Goal: Book appointment/travel/reservation

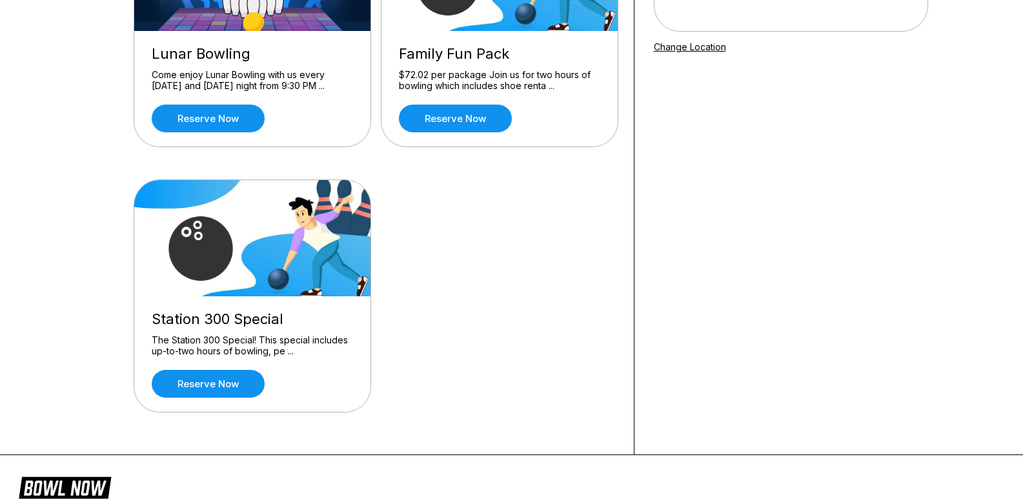
scroll to position [258, 0]
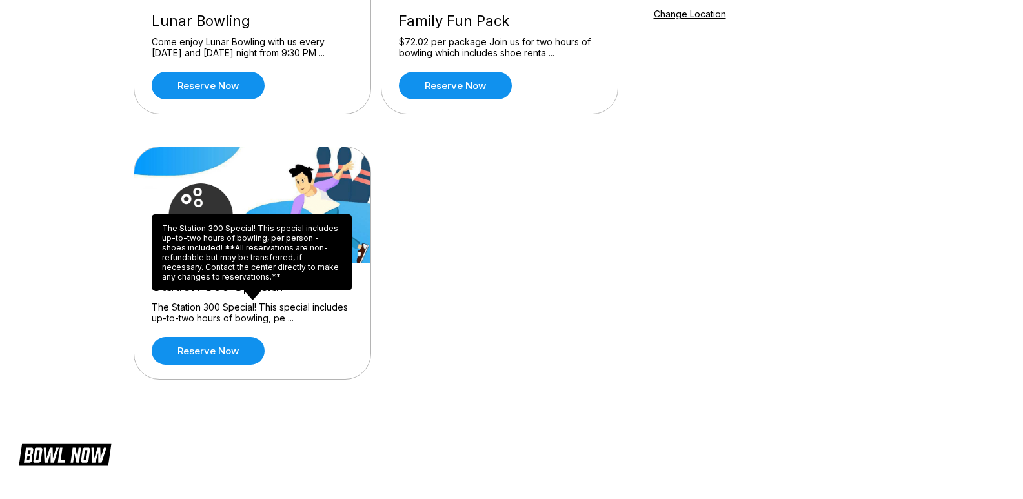
click at [226, 313] on div "The Station 300 Special! This special includes up-to-two hours of bowling, pe .…" at bounding box center [252, 312] width 201 height 23
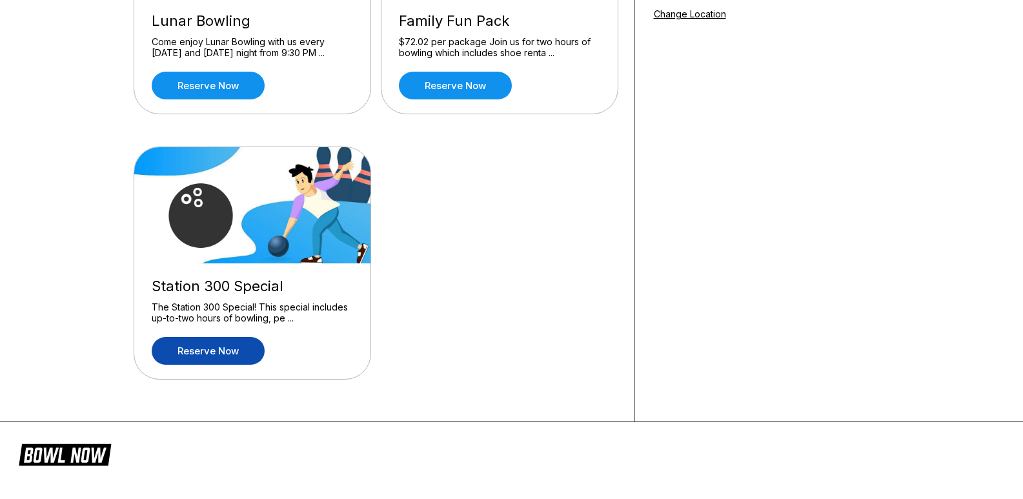
drag, startPoint x: 222, startPoint y: 341, endPoint x: 221, endPoint y: 351, distance: 9.7
click at [221, 350] on div "Station 300 Special The Station 300 Special! This special includes up-to-two ho…" at bounding box center [252, 320] width 236 height 115
click at [221, 351] on link "Reserve now" at bounding box center [208, 351] width 113 height 28
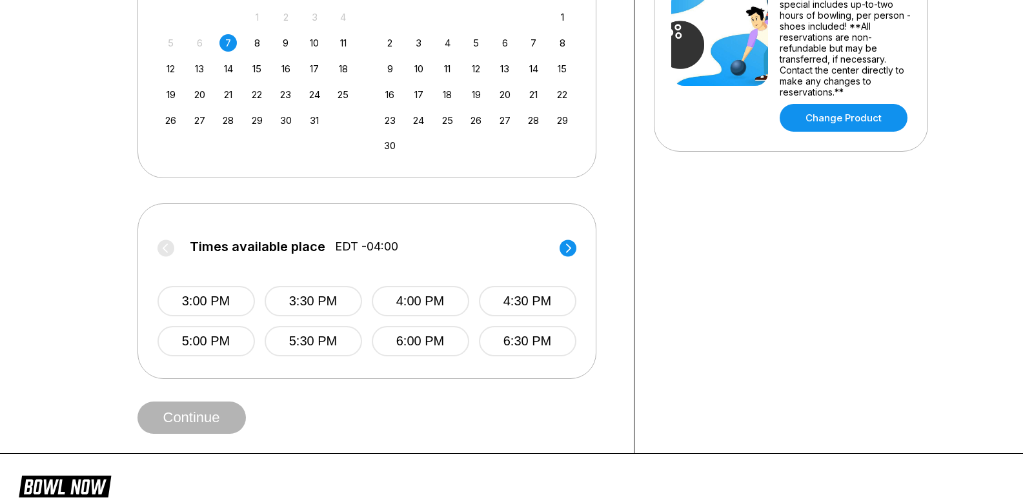
scroll to position [387, 0]
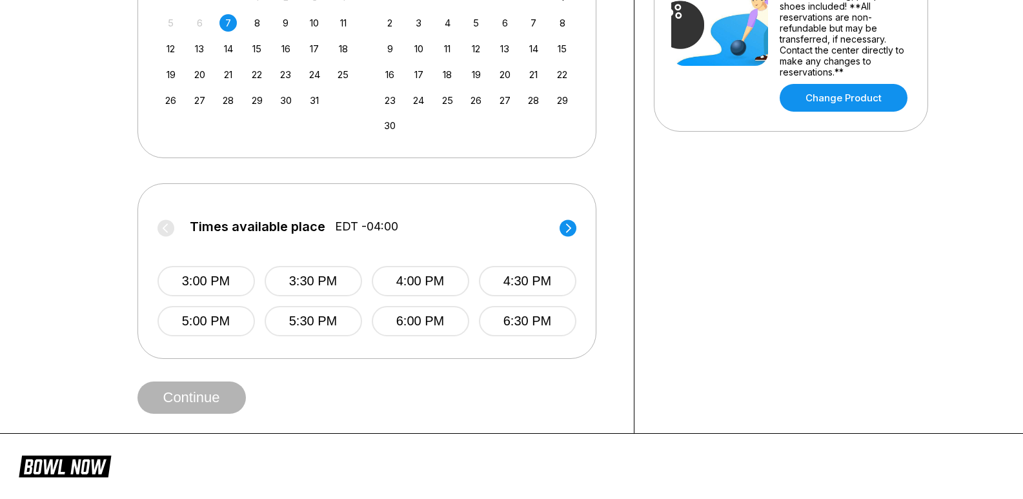
click at [565, 228] on circle at bounding box center [567, 227] width 17 height 17
click at [437, 286] on button "8:00 PM" at bounding box center [420, 281] width 97 height 30
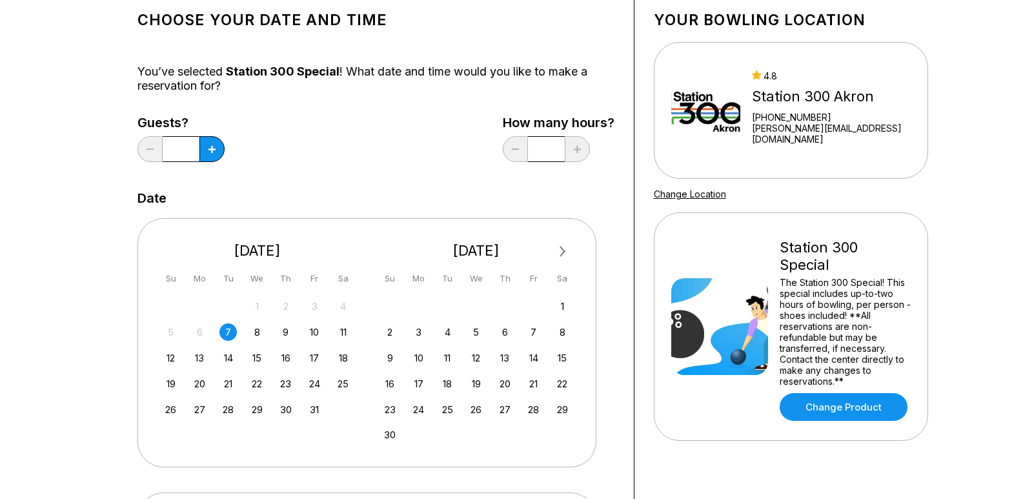
scroll to position [65, 0]
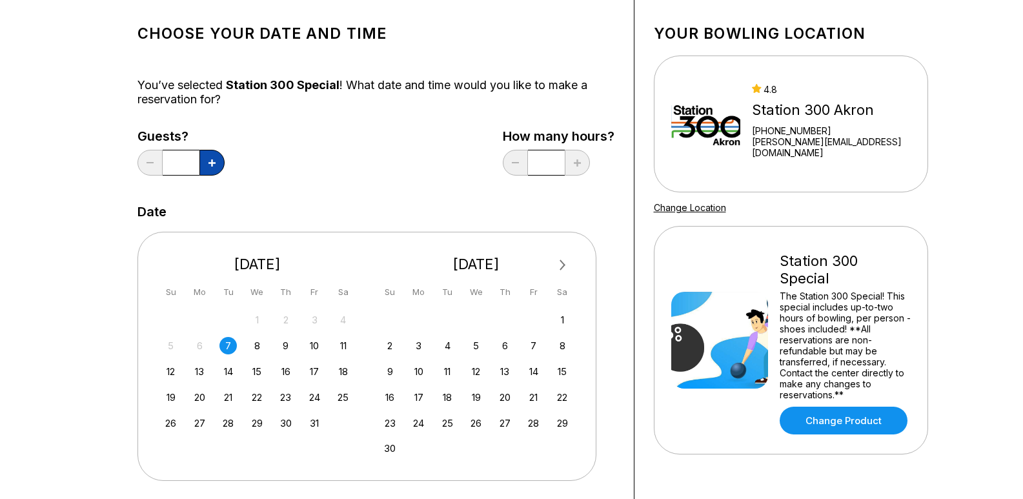
click at [203, 166] on button at bounding box center [211, 163] width 25 height 26
click at [207, 166] on button at bounding box center [211, 163] width 25 height 26
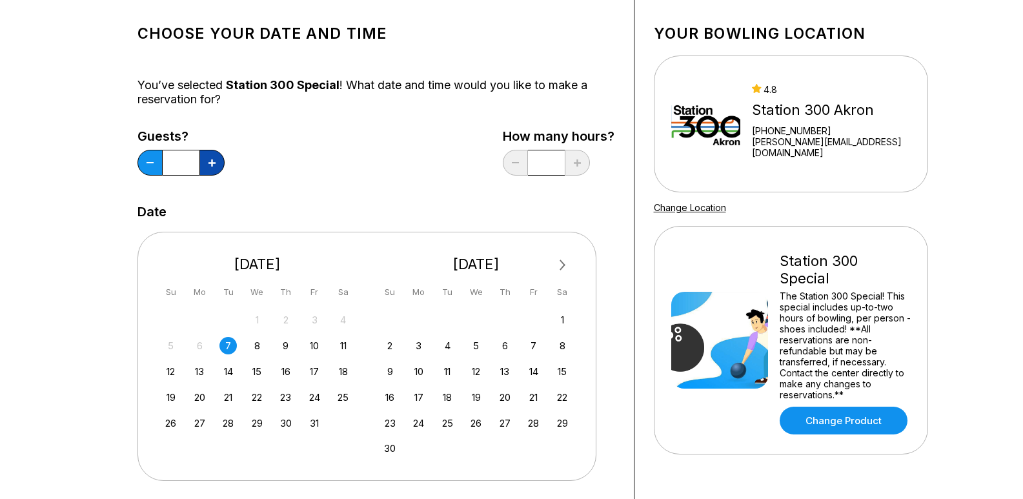
click at [207, 166] on button at bounding box center [211, 163] width 25 height 26
click at [150, 164] on button at bounding box center [149, 163] width 25 height 26
click at [210, 166] on button at bounding box center [211, 163] width 25 height 26
type input "*"
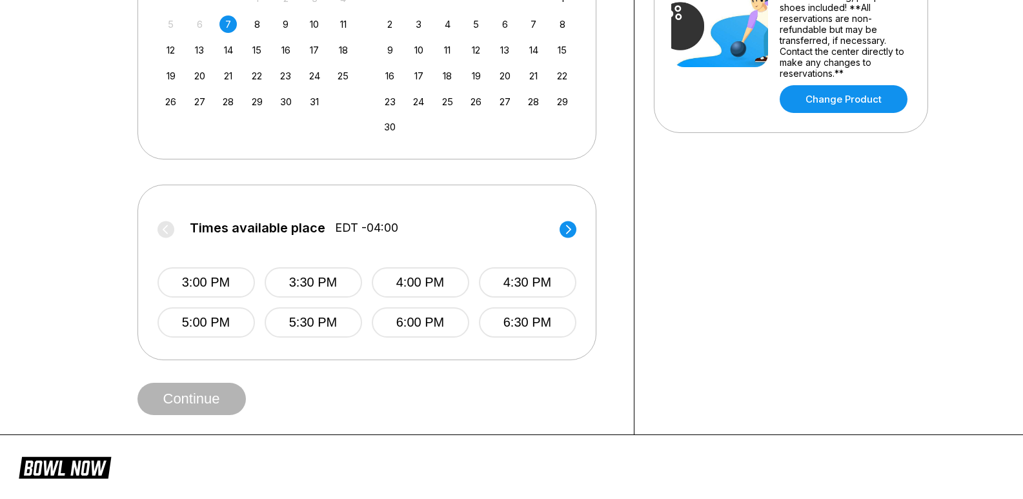
scroll to position [387, 0]
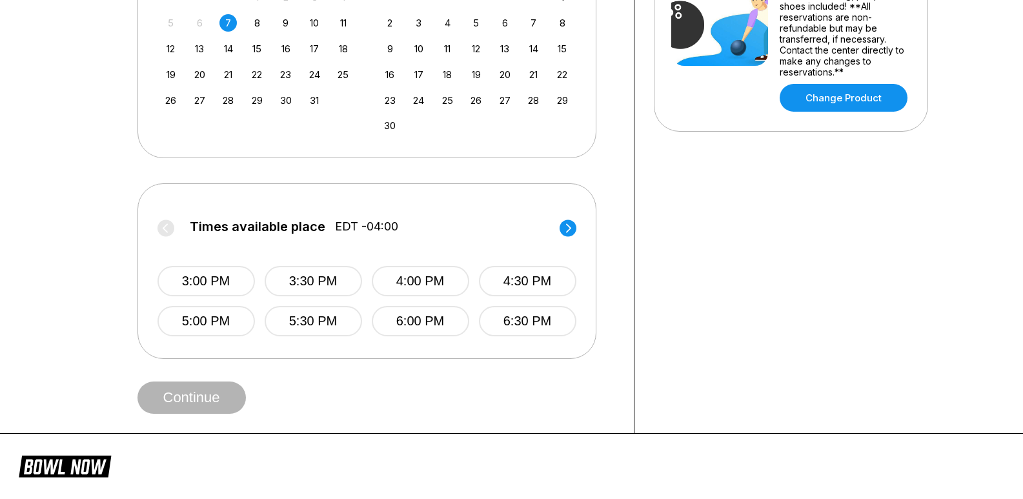
click at [168, 401] on span "Continue" at bounding box center [191, 398] width 108 height 13
click at [569, 224] on circle at bounding box center [567, 227] width 17 height 17
click at [441, 281] on button "8:00 PM" at bounding box center [420, 281] width 97 height 30
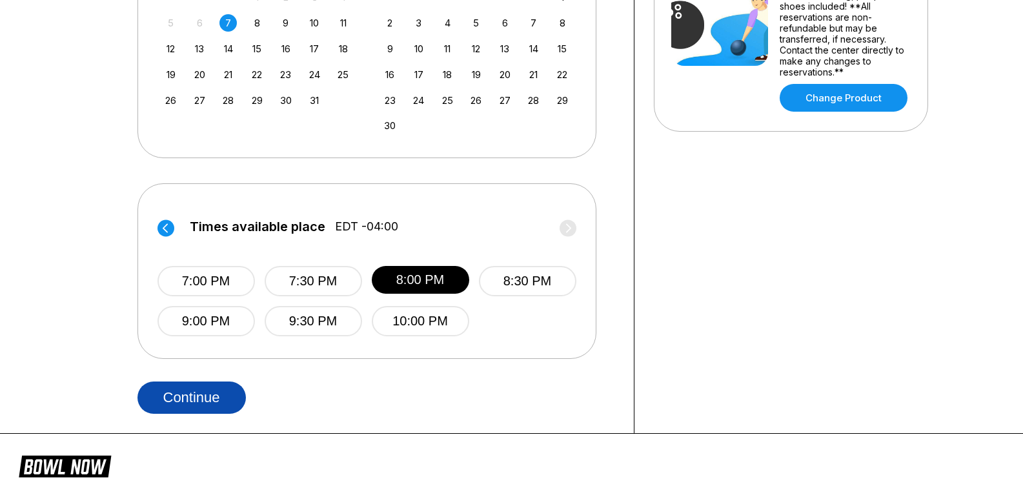
click at [170, 398] on button "Continue" at bounding box center [191, 397] width 108 height 32
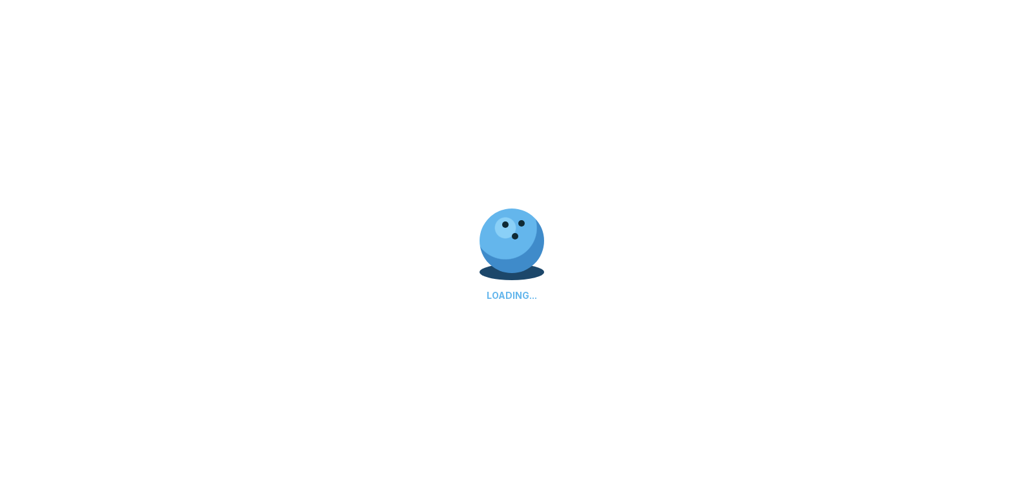
select select "**"
